Goal: Navigation & Orientation: Find specific page/section

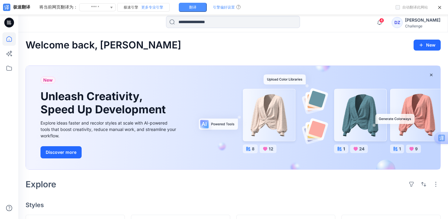
scroll to position [117, 0]
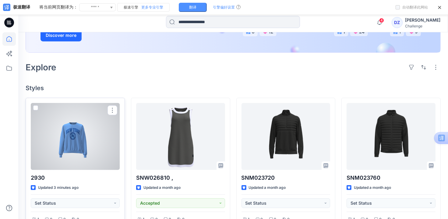
click at [91, 135] on div at bounding box center [75, 136] width 89 height 67
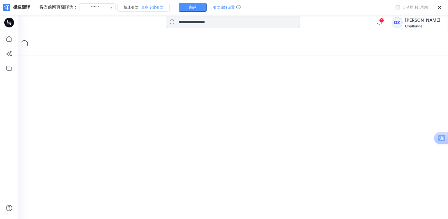
scroll to position [13, 0]
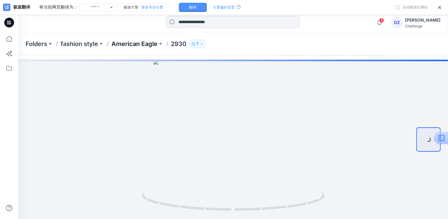
click at [143, 44] on p "American Eagle" at bounding box center [135, 44] width 46 height 9
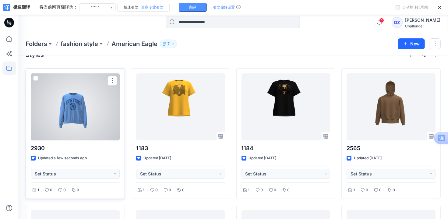
click at [91, 115] on div at bounding box center [75, 106] width 89 height 67
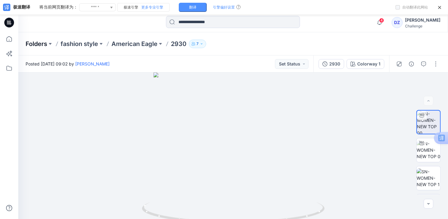
click at [36, 44] on p "Folders" at bounding box center [37, 44] width 22 height 9
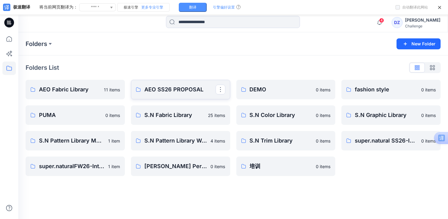
click at [174, 87] on p "AEO SS26 PROPOSAL" at bounding box center [179, 89] width 71 height 9
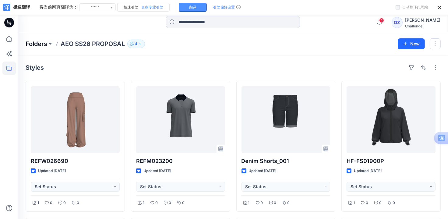
click at [34, 43] on p "Folders" at bounding box center [37, 44] width 22 height 9
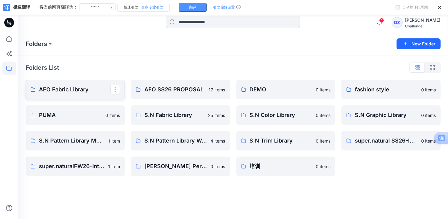
click at [77, 92] on p "AEO Fabric Library" at bounding box center [74, 89] width 71 height 9
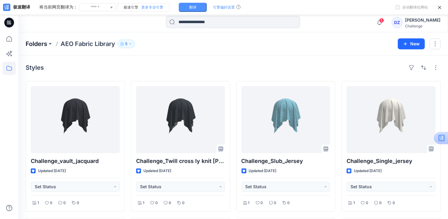
click at [35, 43] on p "Folders" at bounding box center [37, 44] width 22 height 9
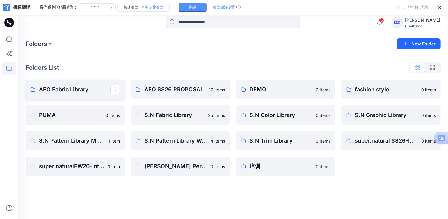
click at [69, 91] on p "AEO Fabric Library" at bounding box center [74, 89] width 71 height 9
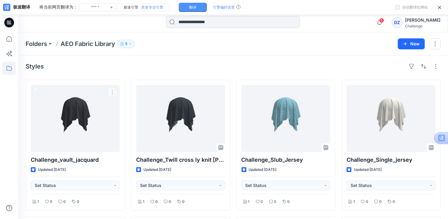
scroll to position [0, 0]
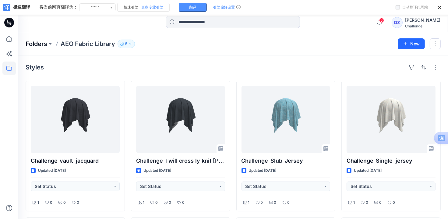
click at [39, 43] on p "Folders" at bounding box center [37, 44] width 22 height 9
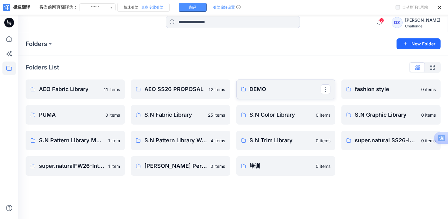
click at [269, 93] on p "DEMO" at bounding box center [285, 89] width 71 height 9
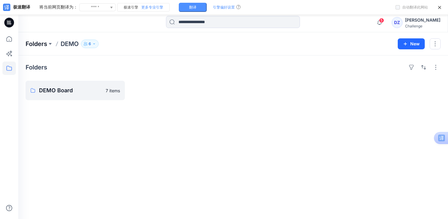
click at [34, 46] on p "Folders" at bounding box center [37, 44] width 22 height 9
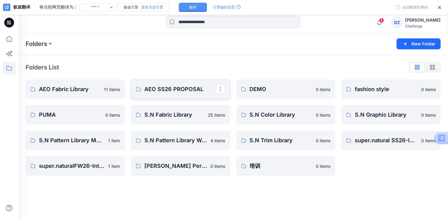
click at [178, 90] on p "AEO SS26 PROPOSAL" at bounding box center [179, 89] width 71 height 9
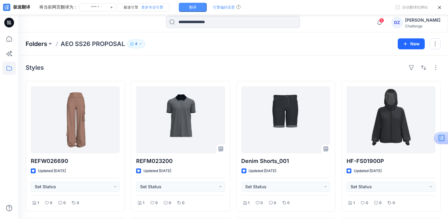
click at [40, 44] on p "Folders" at bounding box center [37, 44] width 22 height 9
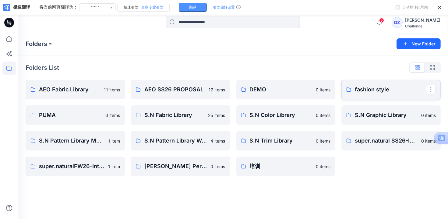
click at [384, 87] on p "fashion style" at bounding box center [390, 89] width 71 height 9
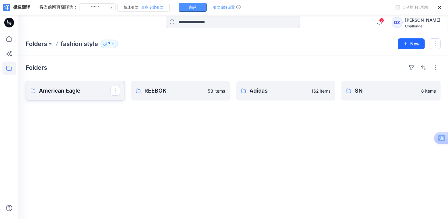
click at [52, 91] on p "American Eagle" at bounding box center [74, 91] width 71 height 9
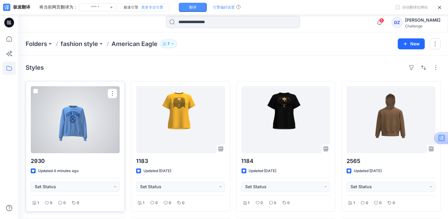
click at [83, 132] on div at bounding box center [75, 119] width 89 height 67
